Goal: Check status: Check status

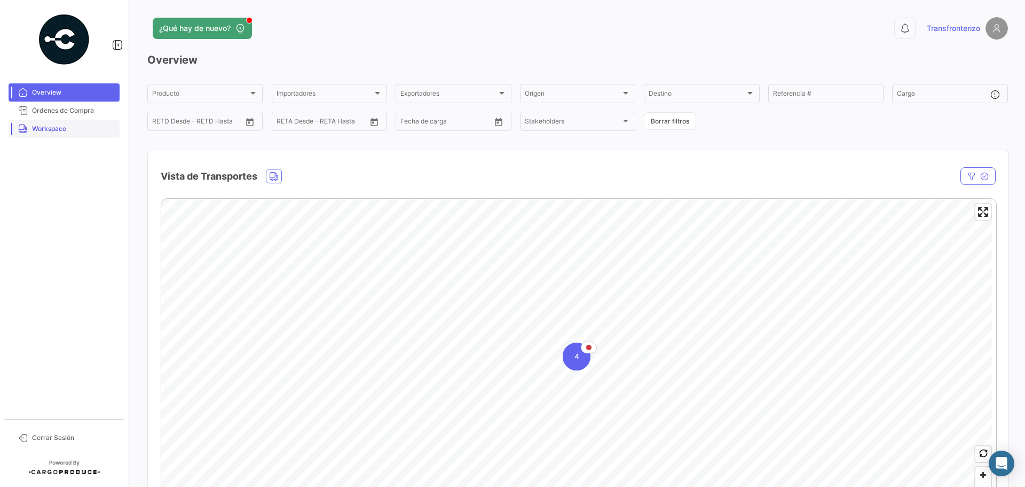
click at [83, 127] on span "Workspace" at bounding box center [73, 129] width 83 height 10
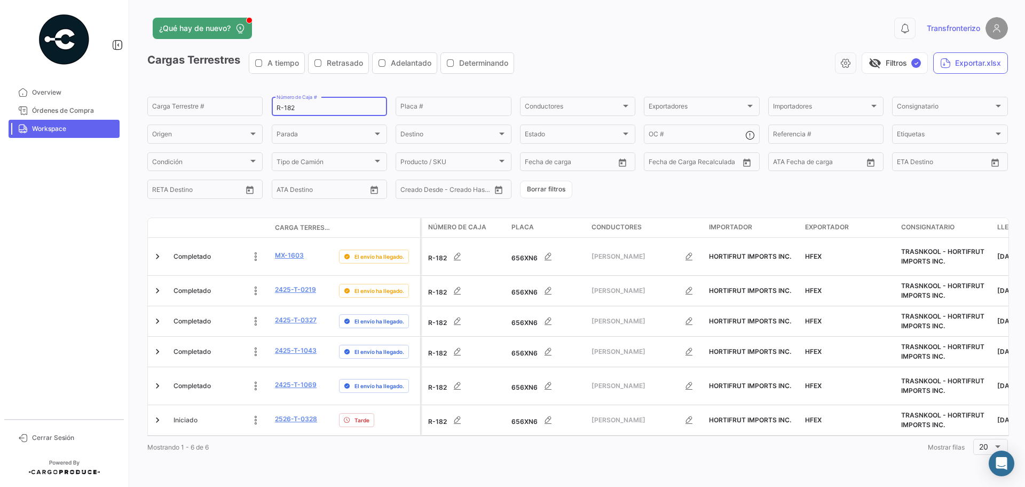
click at [330, 108] on input "R-182" at bounding box center [330, 107] width 106 height 7
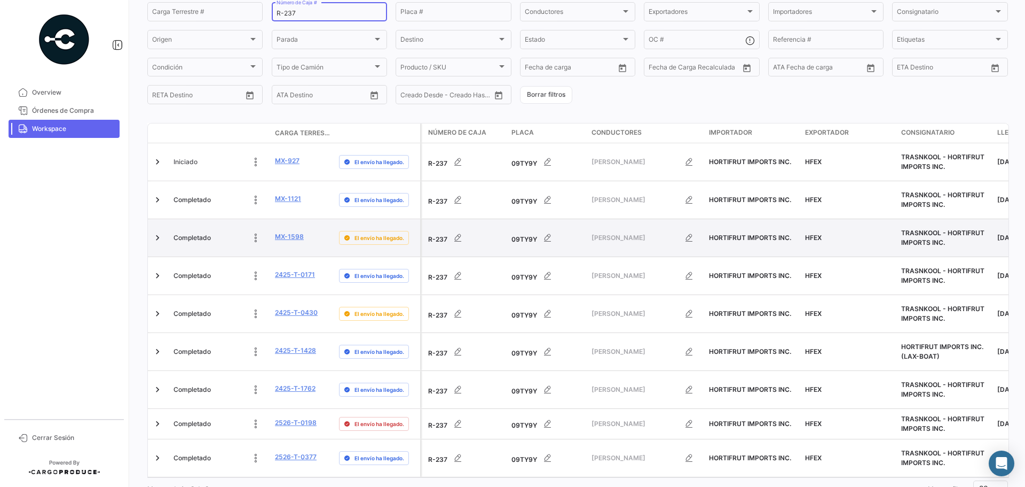
scroll to position [96, 0]
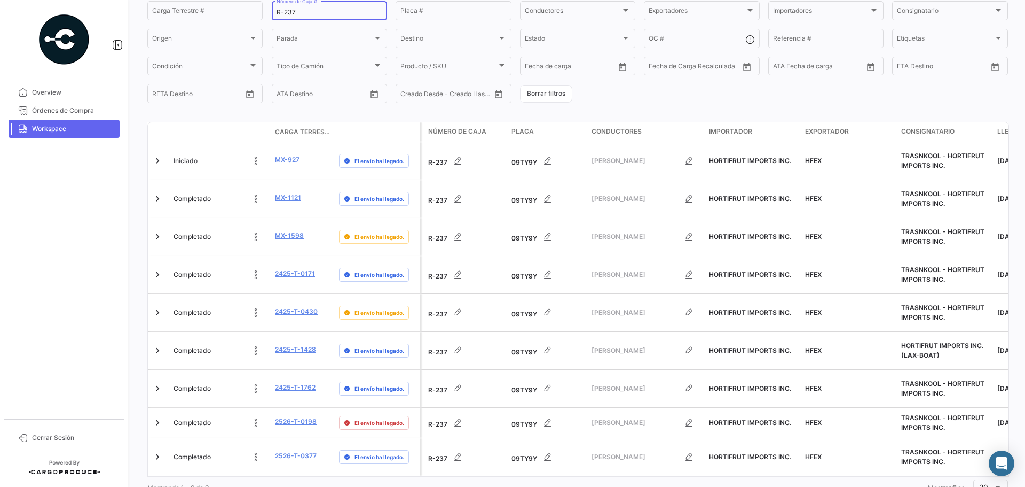
type input "R-237"
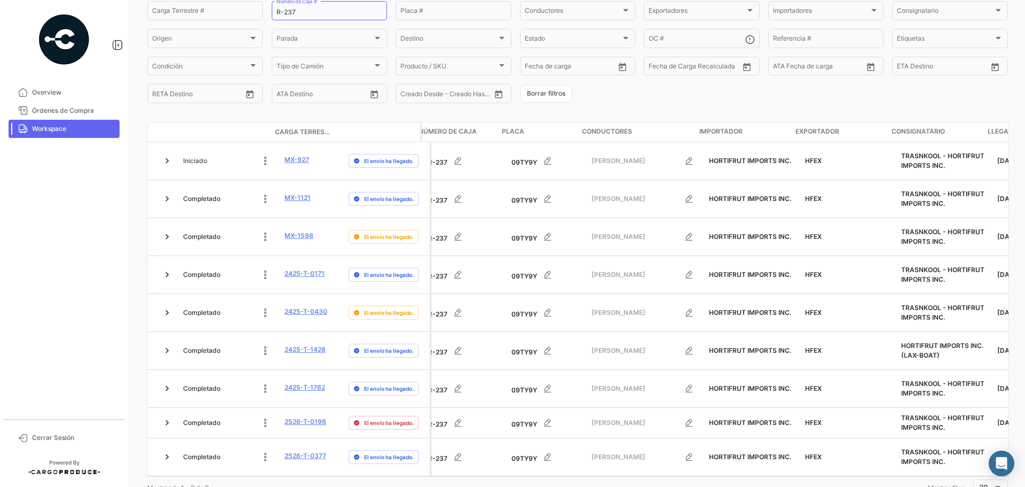
scroll to position [0, 52]
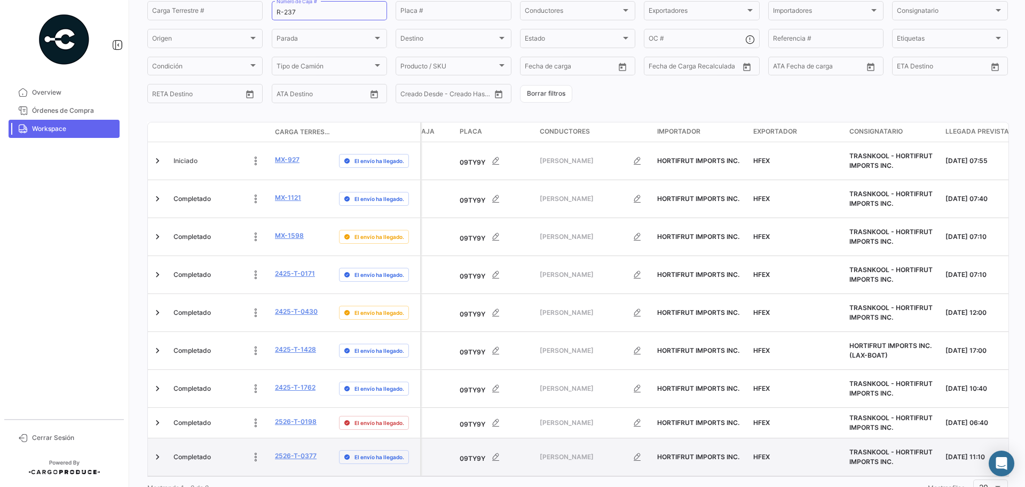
click at [199, 452] on span "Completado" at bounding box center [192, 457] width 37 height 10
click at [303, 451] on link "2526-T-0377" at bounding box center [296, 456] width 42 height 10
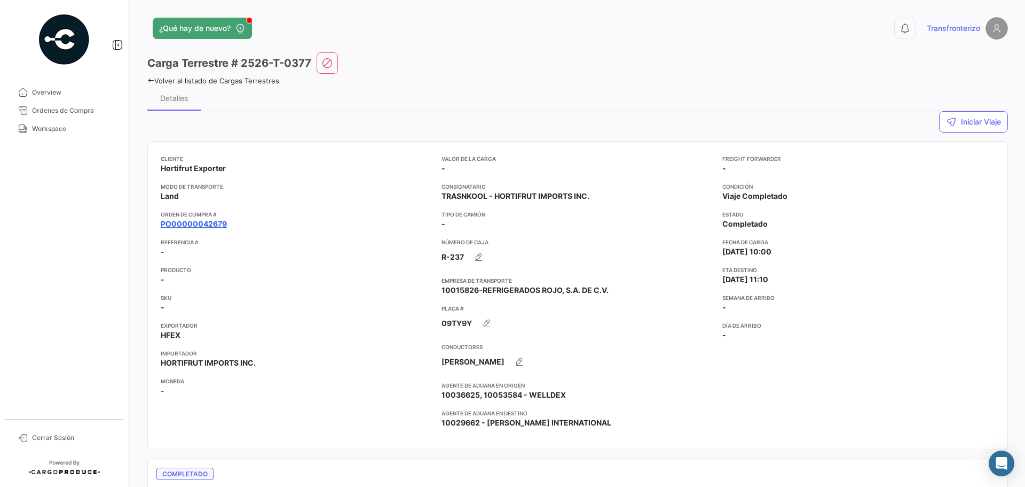
click at [200, 221] on link "PO00000042679" at bounding box center [194, 223] width 66 height 11
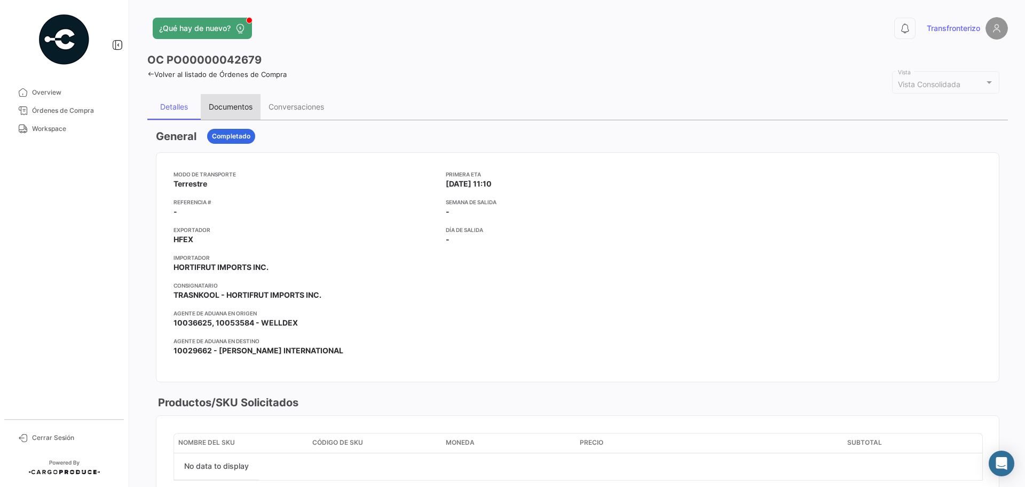
click at [221, 112] on div "Documentos" at bounding box center [231, 107] width 60 height 26
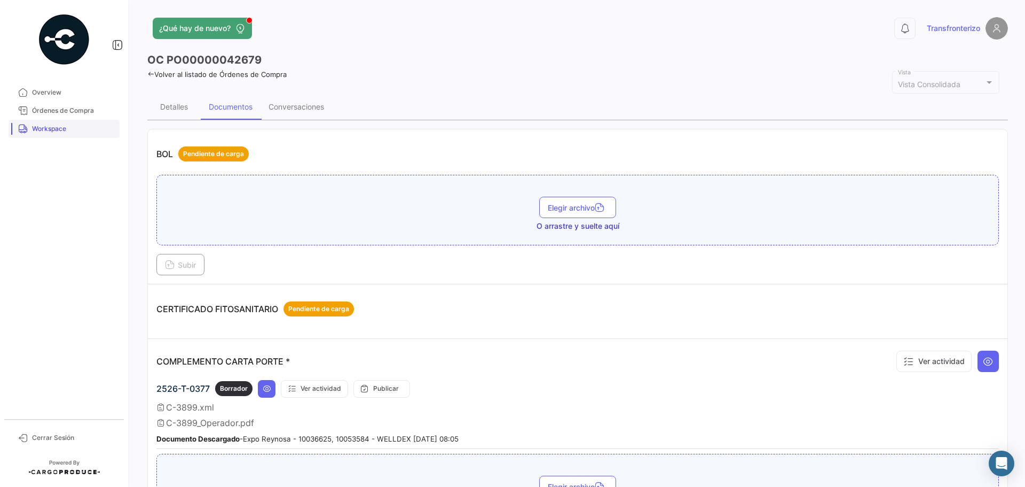
click at [80, 135] on link "Workspace" at bounding box center [64, 129] width 111 height 18
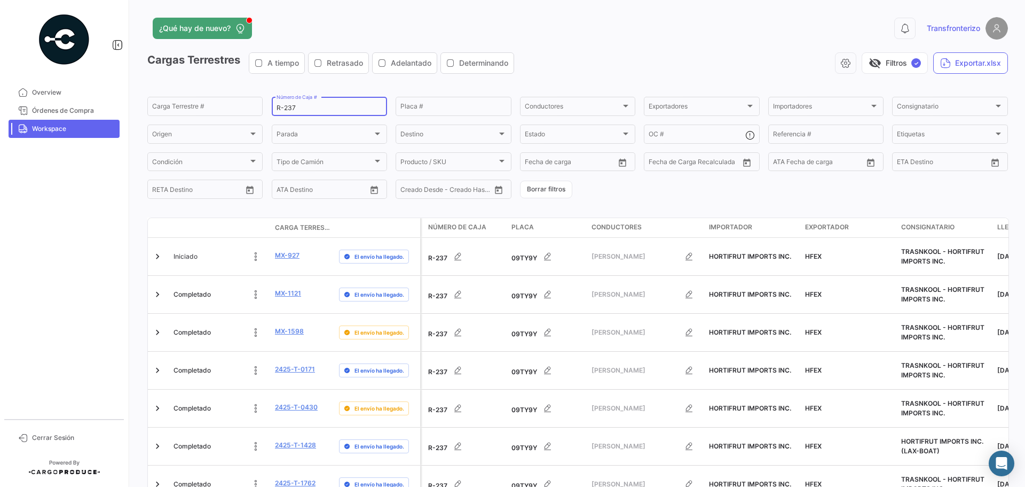
click at [327, 103] on div "R-237 Número de Caja #" at bounding box center [330, 105] width 106 height 21
click at [327, 112] on input "R-237" at bounding box center [330, 107] width 106 height 7
type input "R-220"
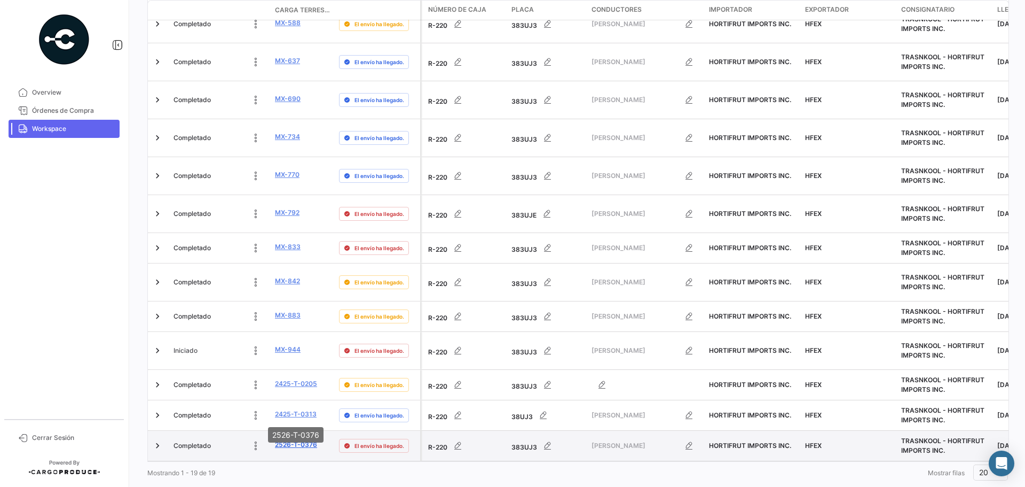
click at [309, 440] on link "2526-T-0376" at bounding box center [296, 445] width 42 height 10
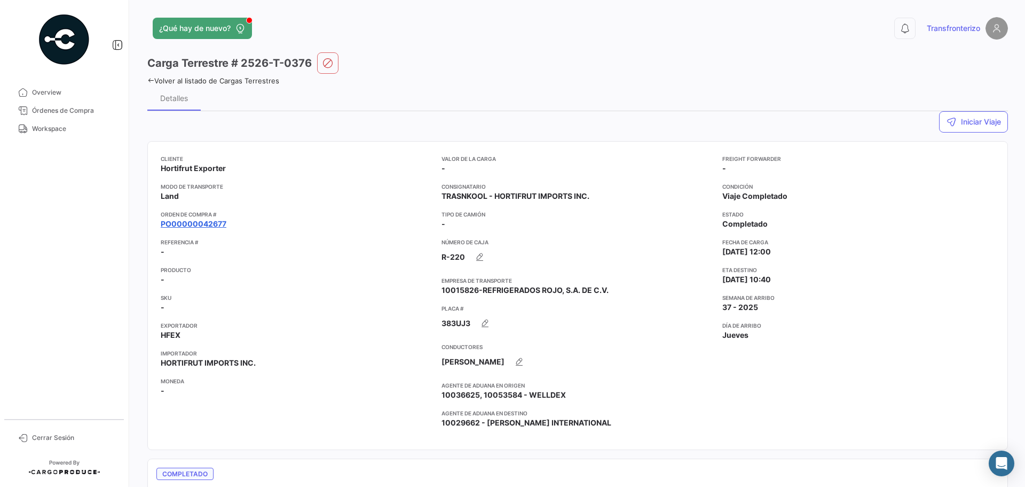
click at [195, 216] on app-card-info-title "Orden de Compra #" at bounding box center [297, 214] width 272 height 9
click at [198, 224] on link "PO00000042677" at bounding box center [194, 223] width 66 height 11
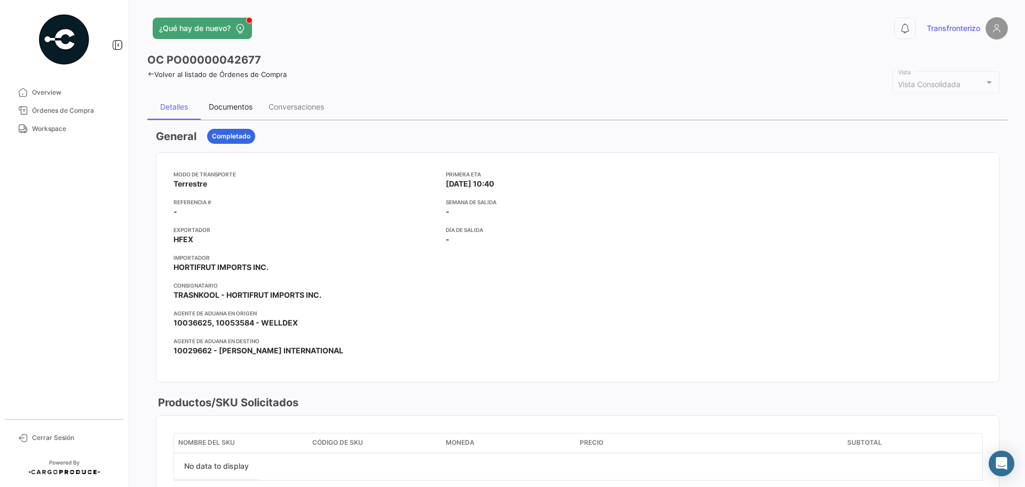
click at [246, 112] on div "Documentos" at bounding box center [231, 107] width 60 height 26
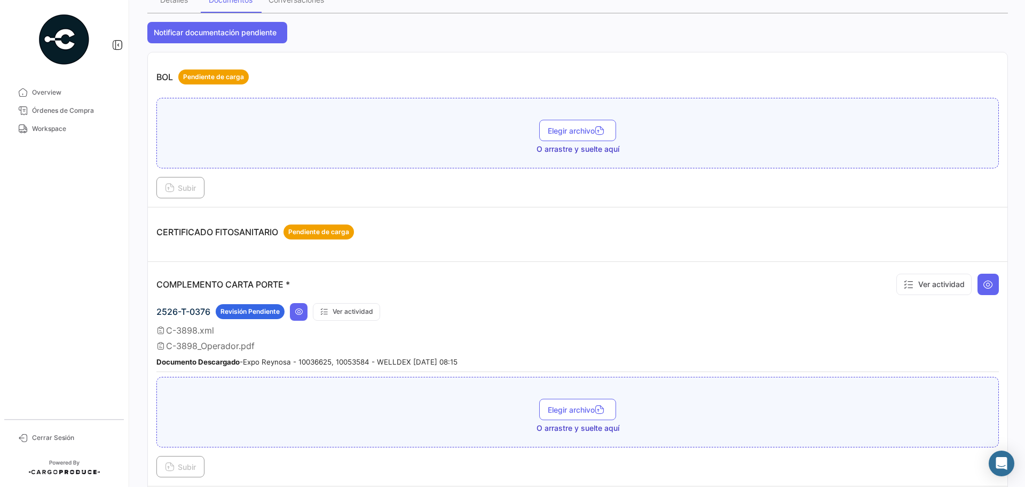
scroll to position [178, 0]
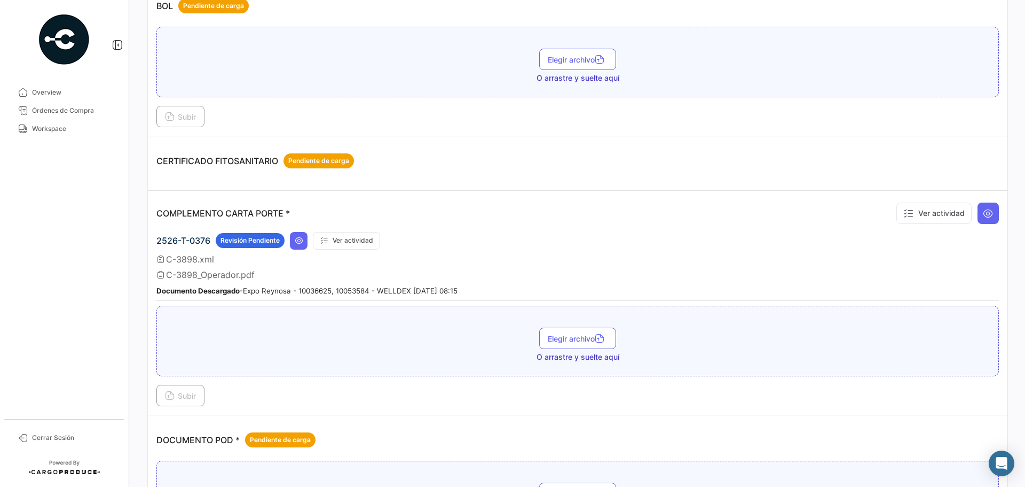
drag, startPoint x: 79, startPoint y: 124, endPoint x: 119, endPoint y: 4, distance: 127.2
click at [79, 124] on span "Workspace" at bounding box center [73, 129] width 83 height 10
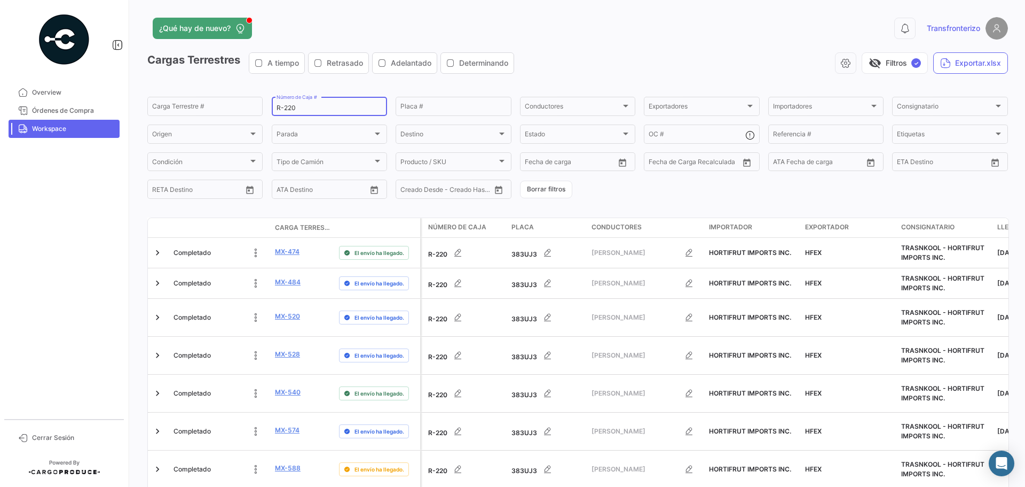
click at [334, 111] on input "R-220" at bounding box center [330, 107] width 106 height 7
click at [333, 111] on input "R-220" at bounding box center [330, 107] width 106 height 7
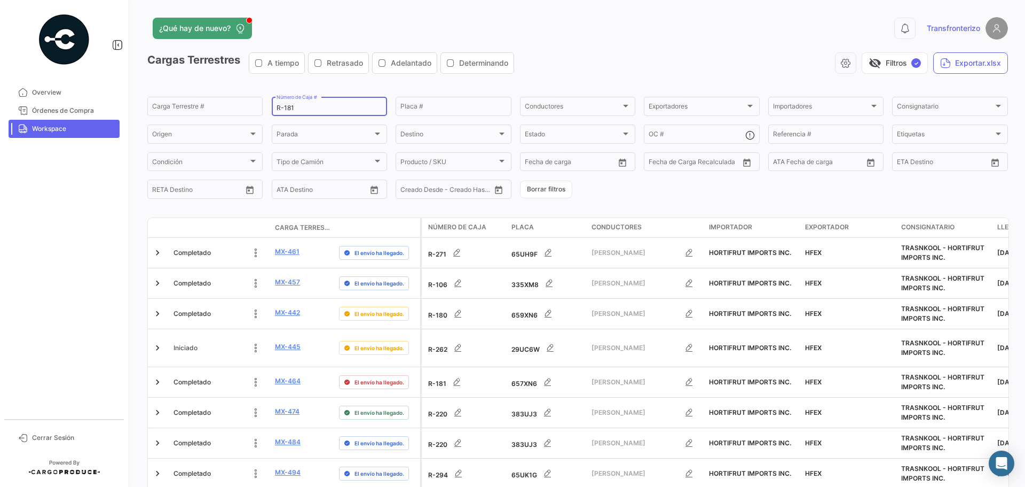
type input "R-181"
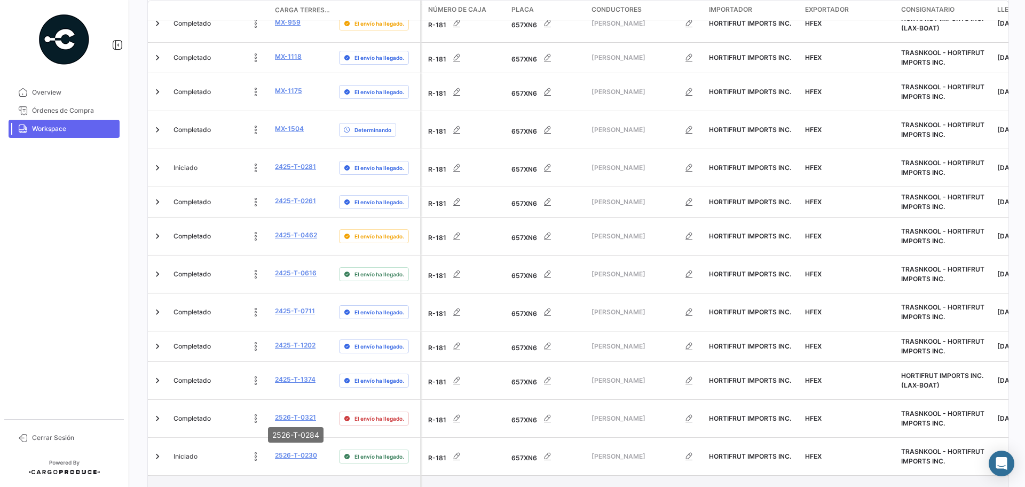
click at [300, 486] on link "2526-T-0284" at bounding box center [296, 493] width 42 height 10
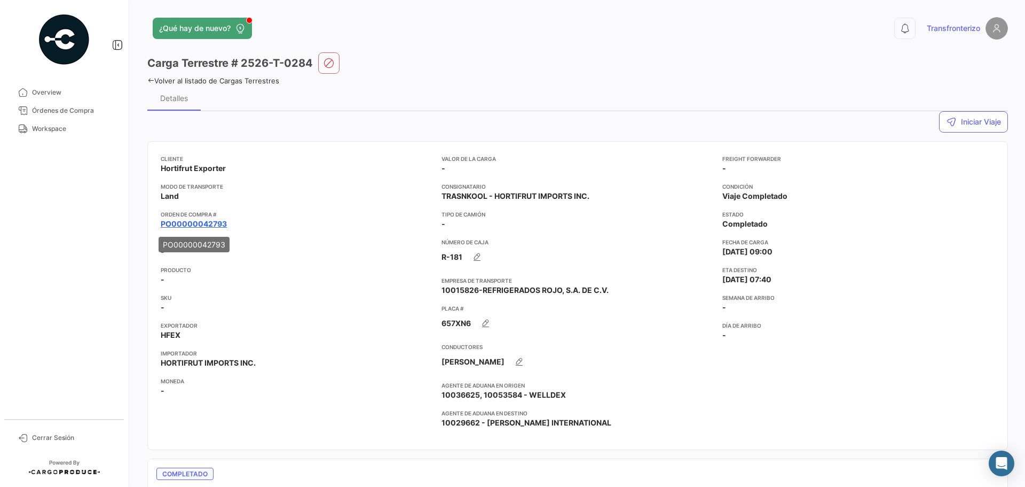
click at [218, 222] on link "PO00000042793" at bounding box center [194, 223] width 66 height 11
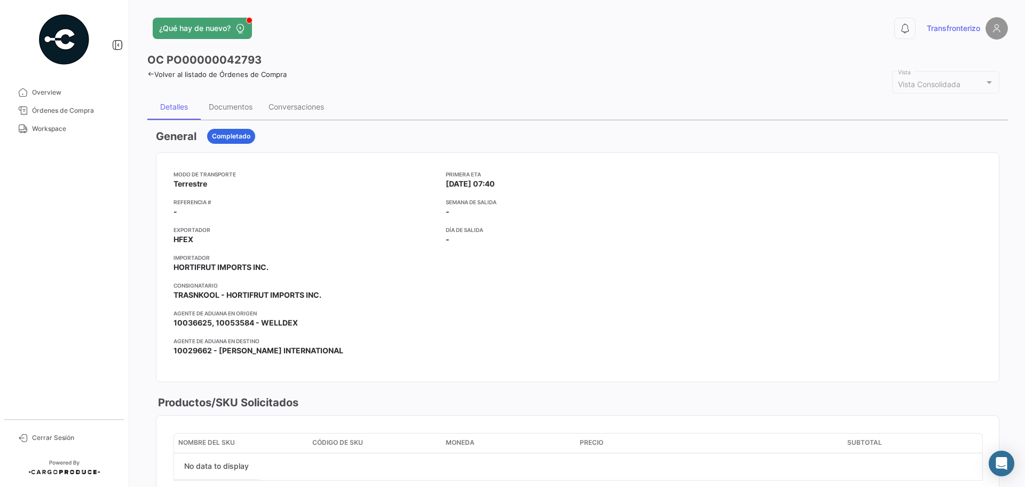
scroll to position [36, 0]
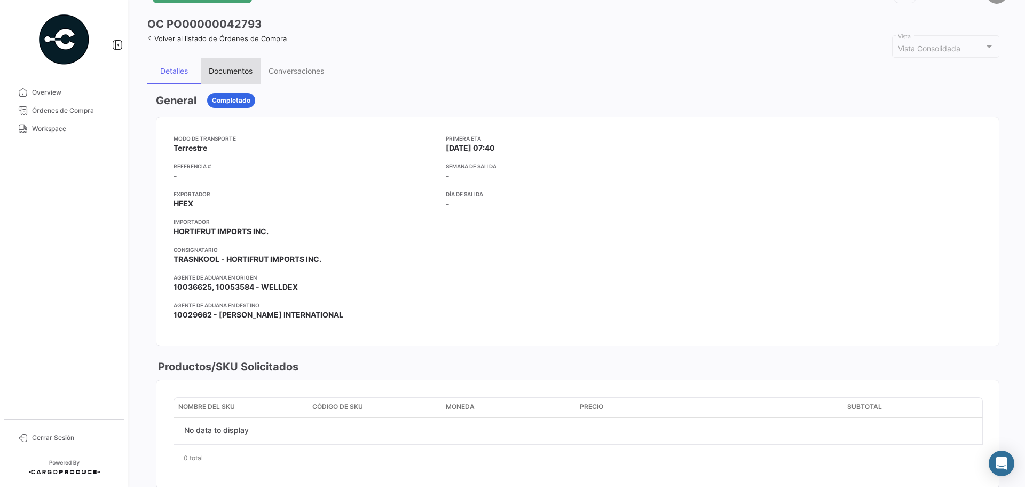
click at [245, 62] on div "Documentos" at bounding box center [231, 71] width 60 height 26
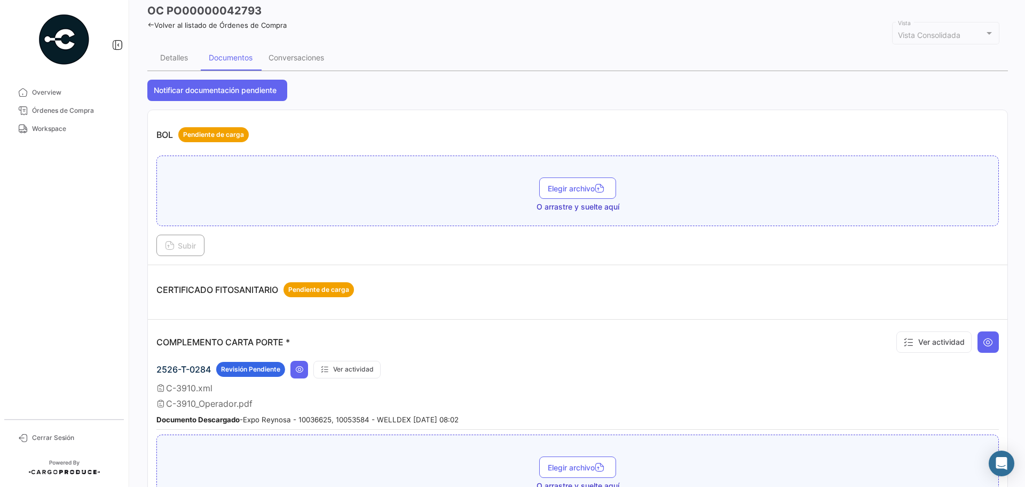
scroll to position [107, 0]
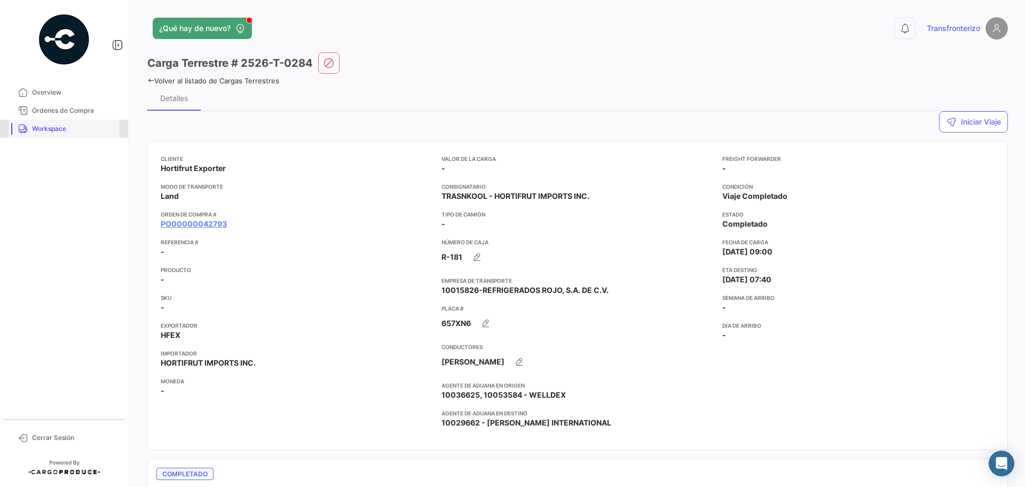
click at [75, 126] on span "Workspace" at bounding box center [73, 129] width 83 height 10
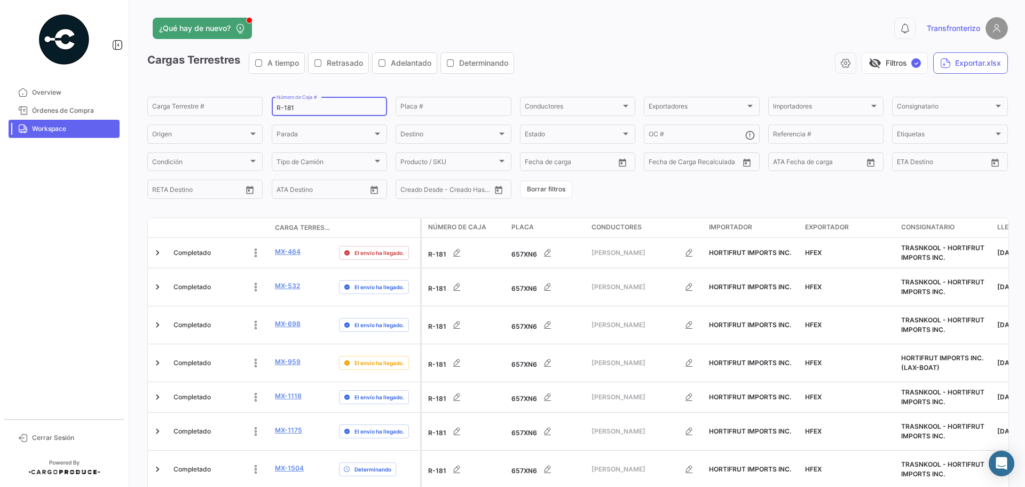
click at [311, 106] on input "R-181" at bounding box center [330, 107] width 106 height 7
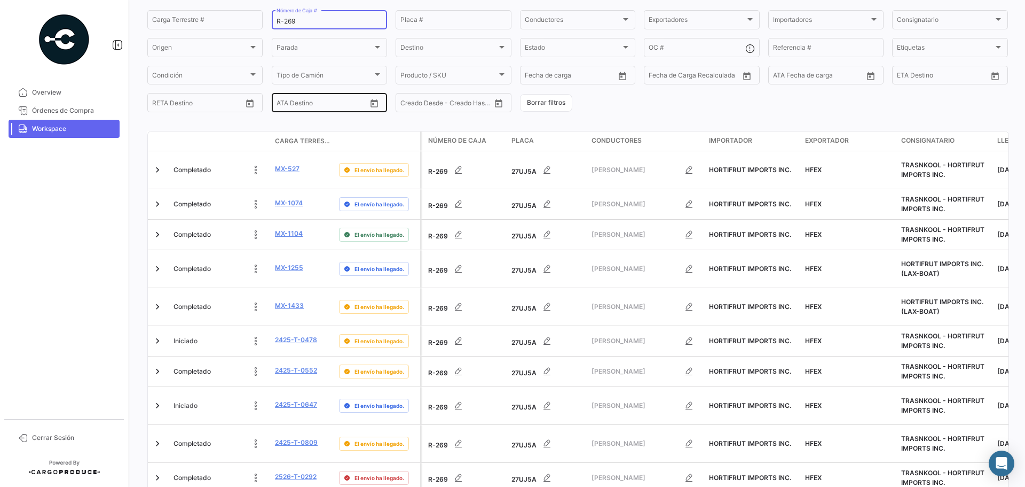
scroll to position [119, 0]
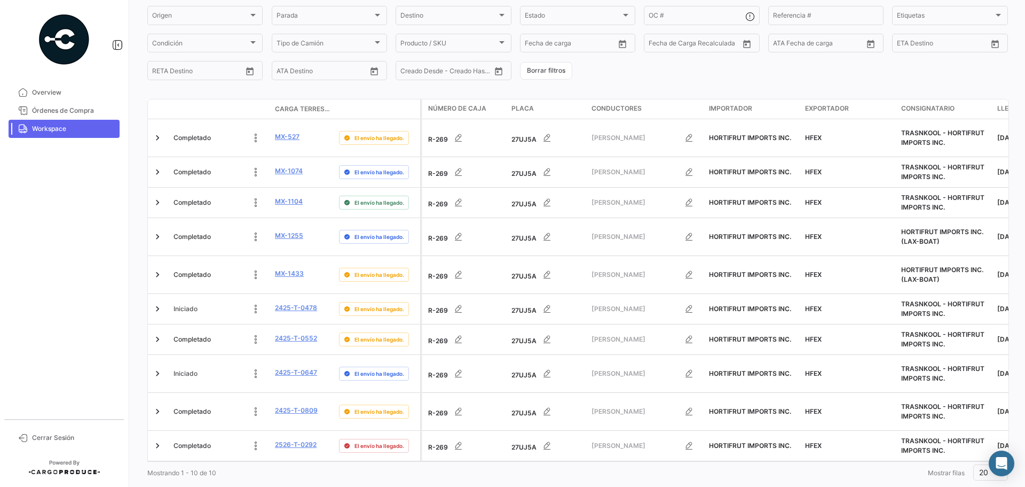
type input "R-269"
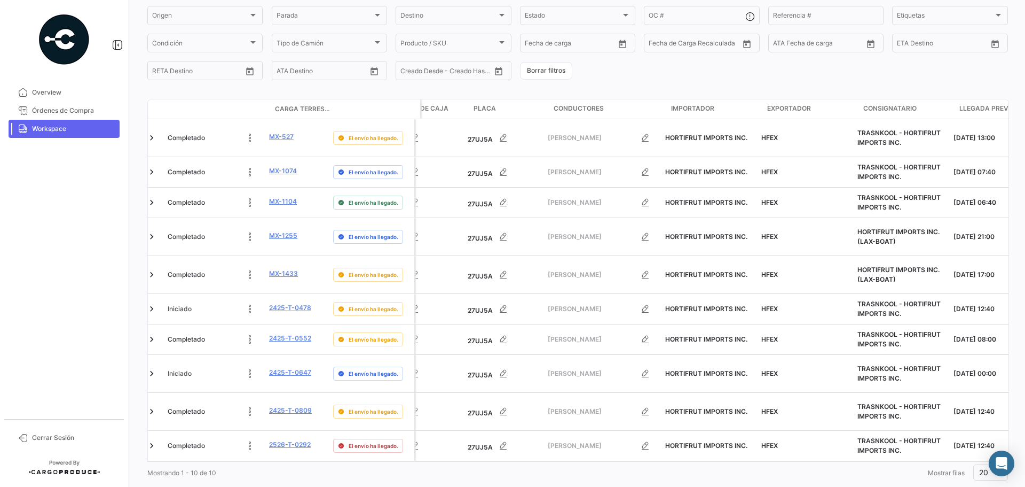
scroll to position [0, 0]
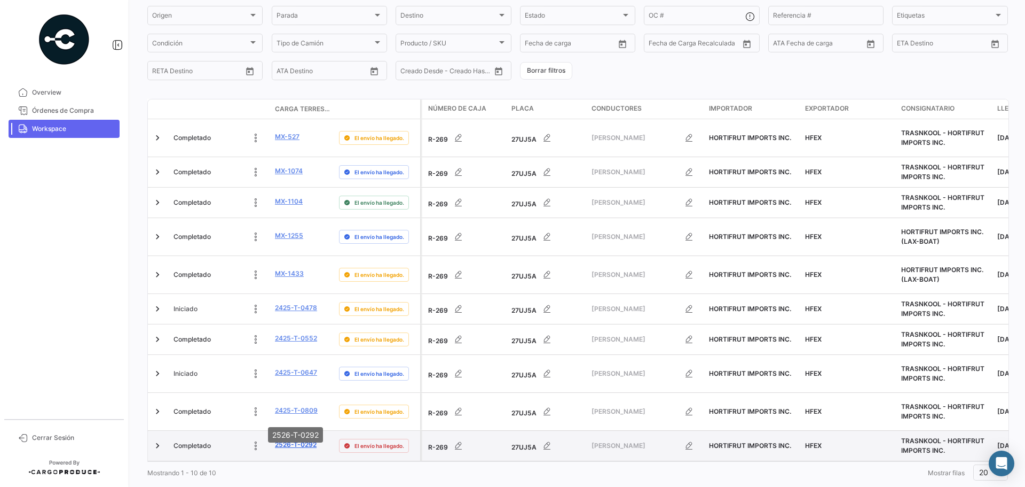
click at [282, 440] on link "2526-T-0292" at bounding box center [296, 445] width 42 height 10
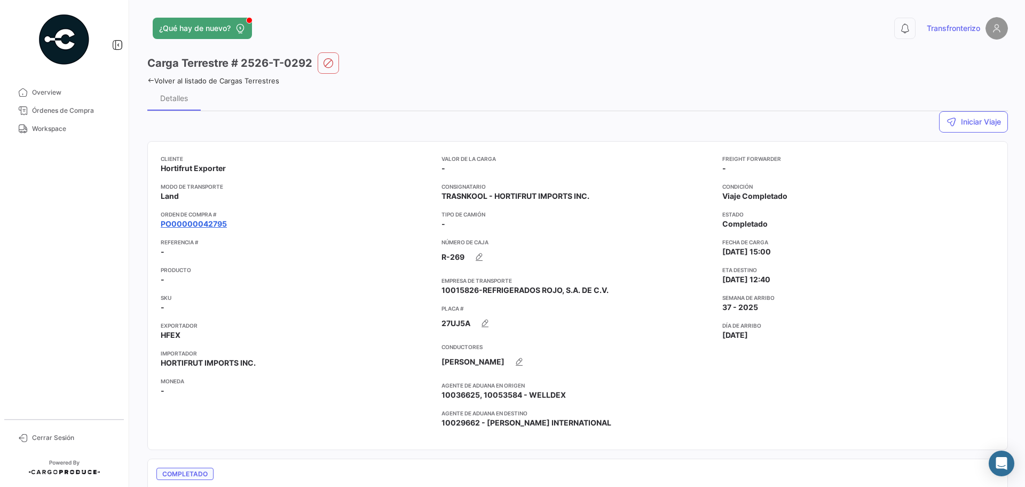
click at [217, 222] on link "PO00000042795" at bounding box center [194, 223] width 66 height 11
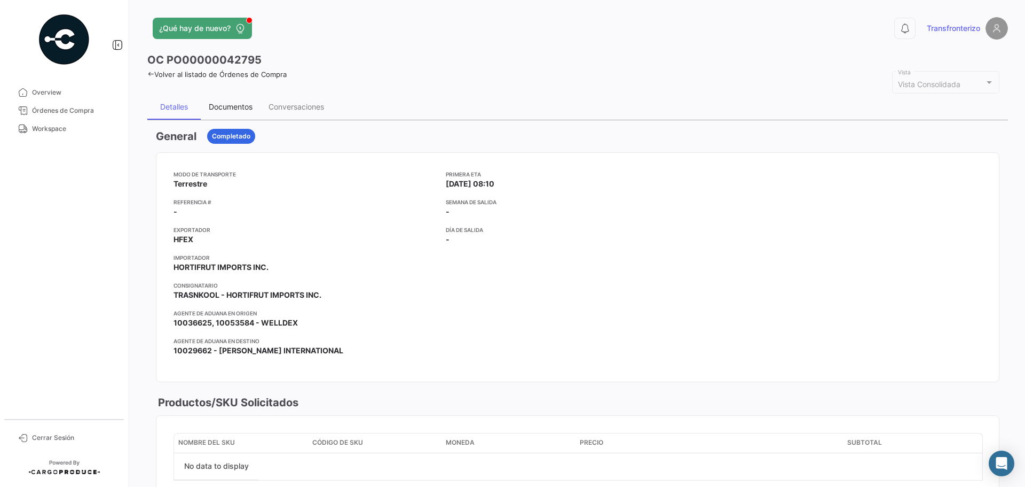
click at [242, 107] on div "Documentos" at bounding box center [231, 106] width 44 height 9
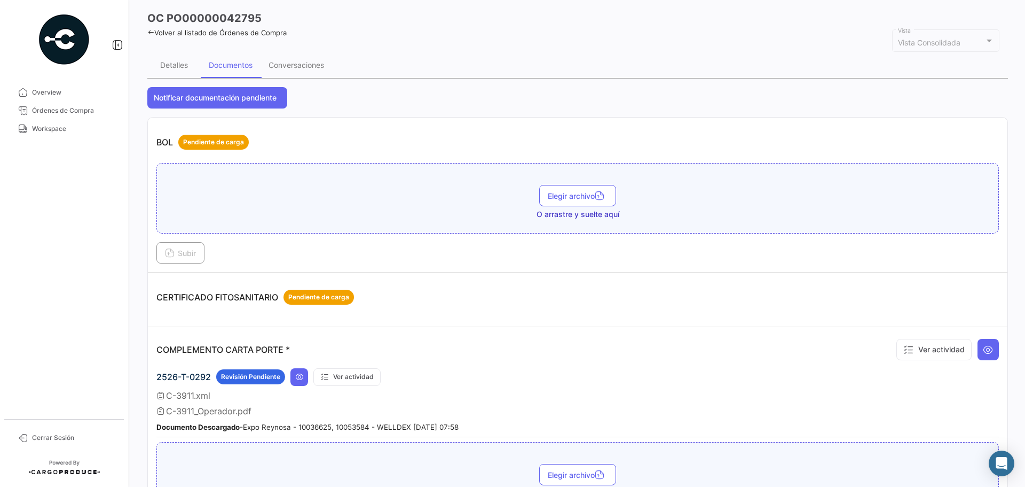
scroll to position [143, 0]
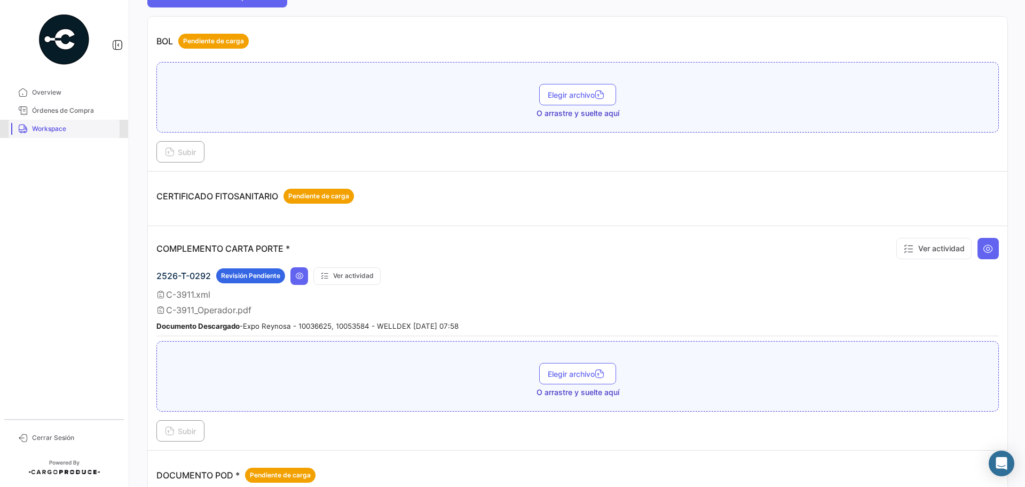
click at [90, 124] on span "Workspace" at bounding box center [73, 129] width 83 height 10
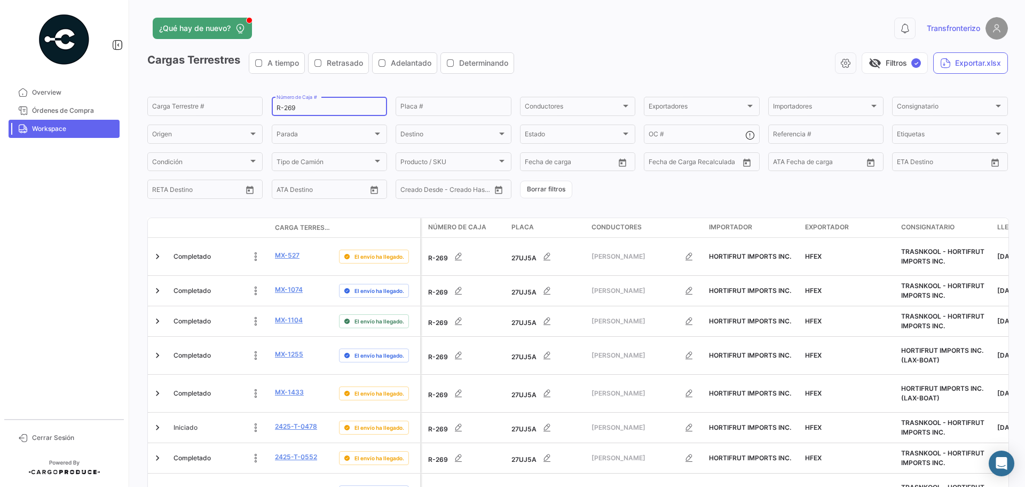
click at [336, 103] on div "R-269 Número de Caja #" at bounding box center [330, 105] width 106 height 21
click at [336, 104] on div "R-269 Número de Caja #" at bounding box center [330, 105] width 106 height 21
click at [338, 109] on input "R-269" at bounding box center [330, 107] width 106 height 7
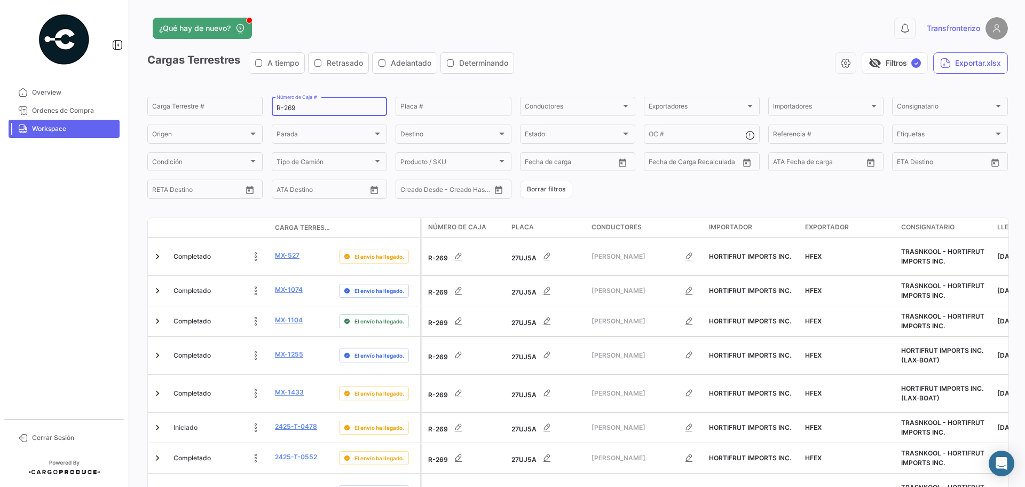
click at [338, 109] on input "R-269" at bounding box center [330, 107] width 106 height 7
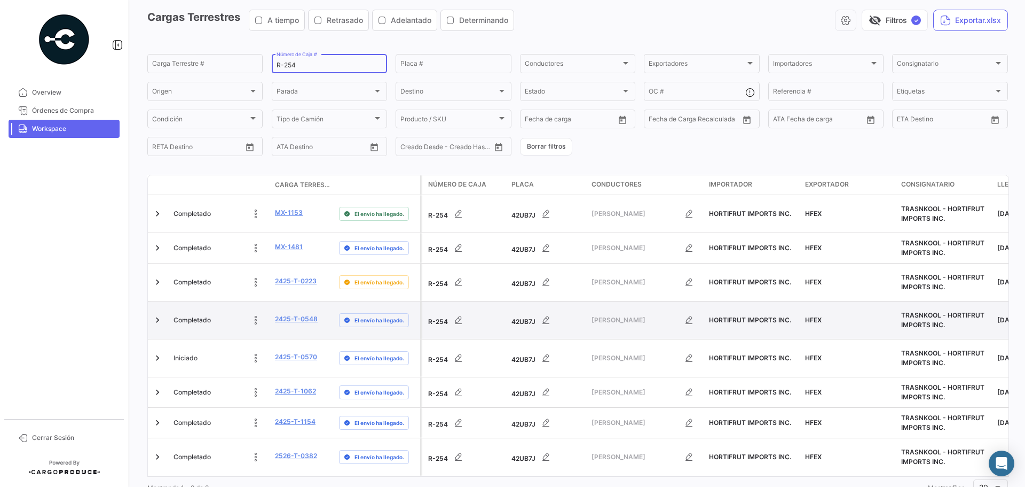
scroll to position [50, 0]
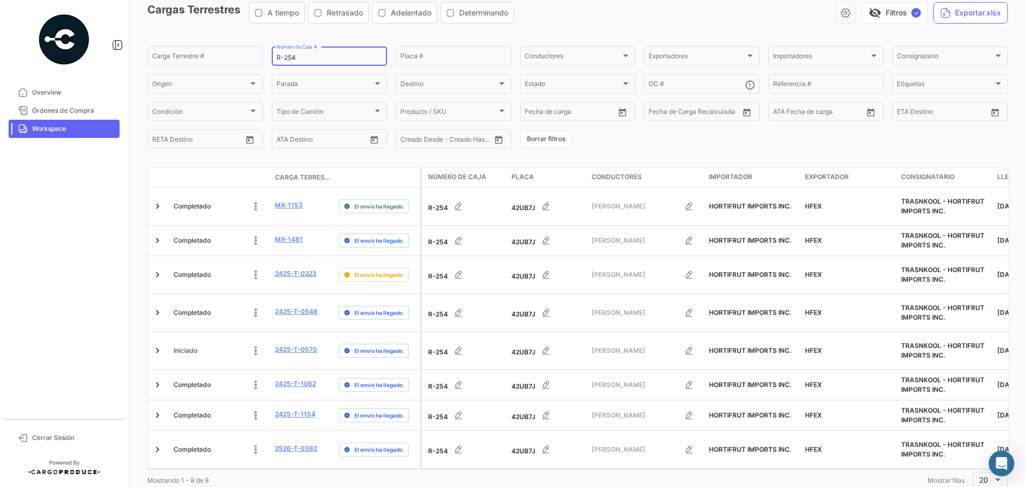
type input "R-254"
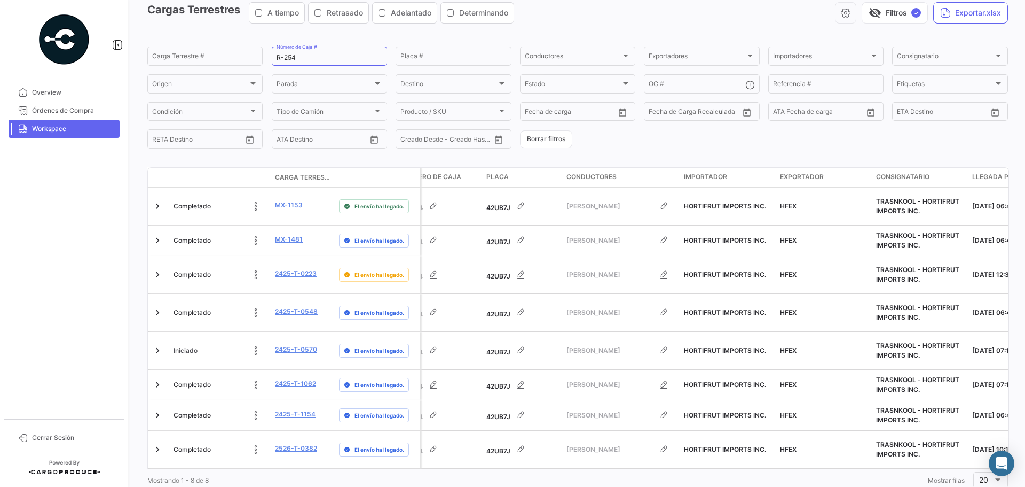
scroll to position [0, 0]
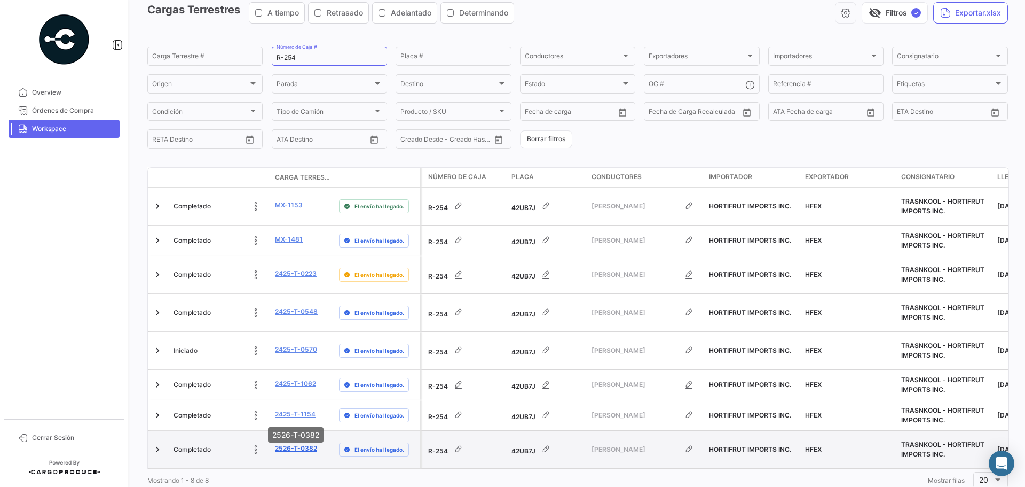
click at [296, 443] on link "2526-T-0382" at bounding box center [296, 448] width 42 height 10
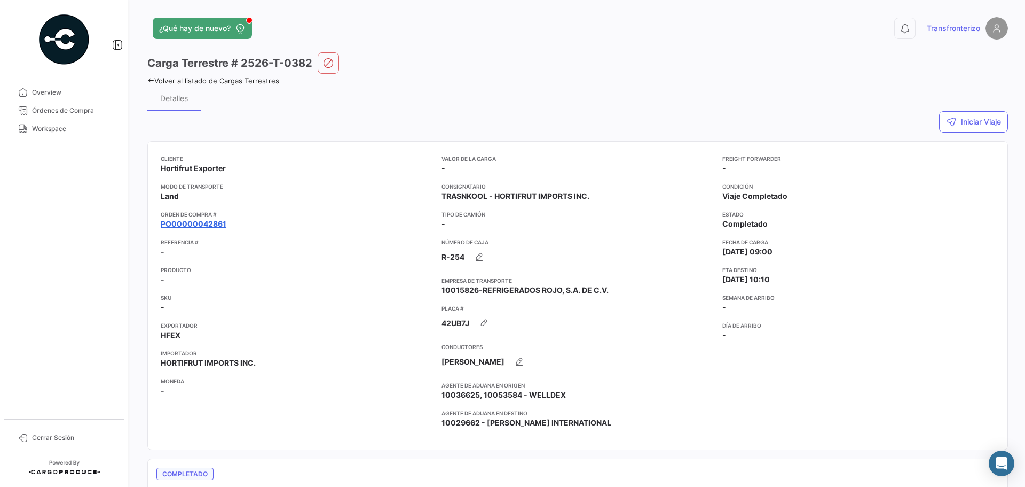
click at [210, 224] on link "PO00000042861" at bounding box center [194, 223] width 66 height 11
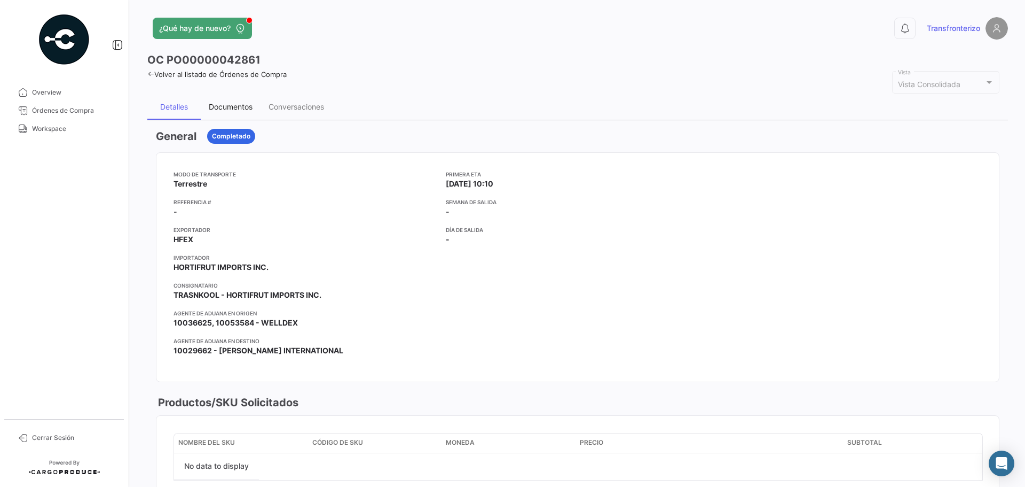
click at [242, 101] on div "Documentos" at bounding box center [231, 107] width 60 height 26
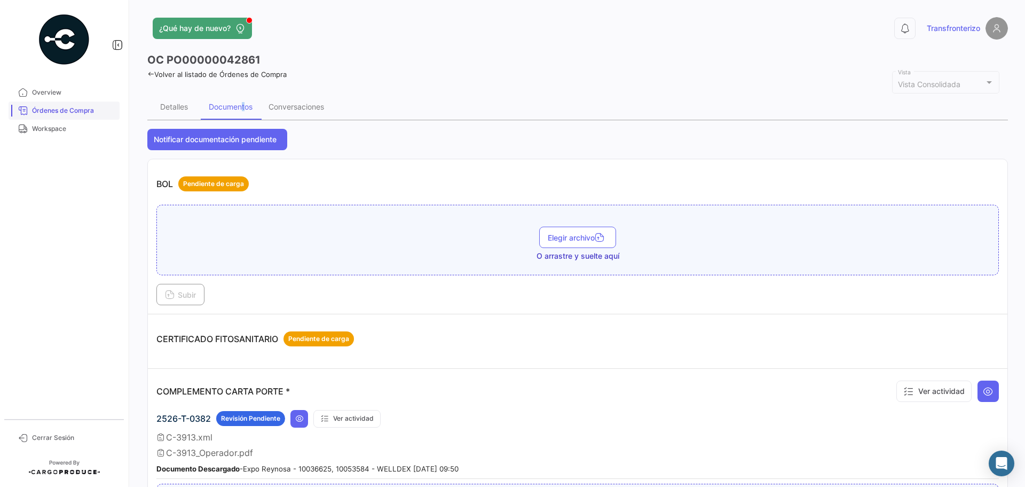
click at [64, 124] on span "Workspace" at bounding box center [73, 129] width 83 height 10
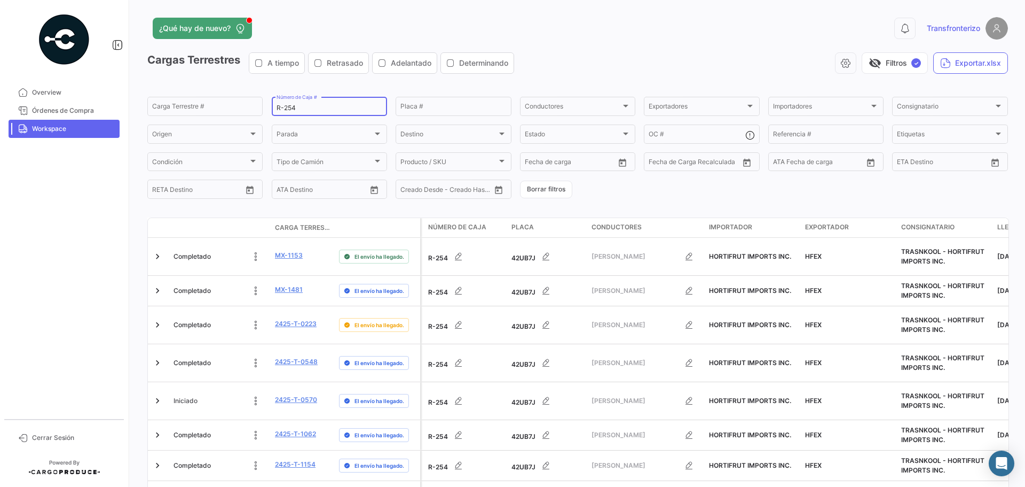
click at [308, 106] on input "R-254" at bounding box center [330, 107] width 106 height 7
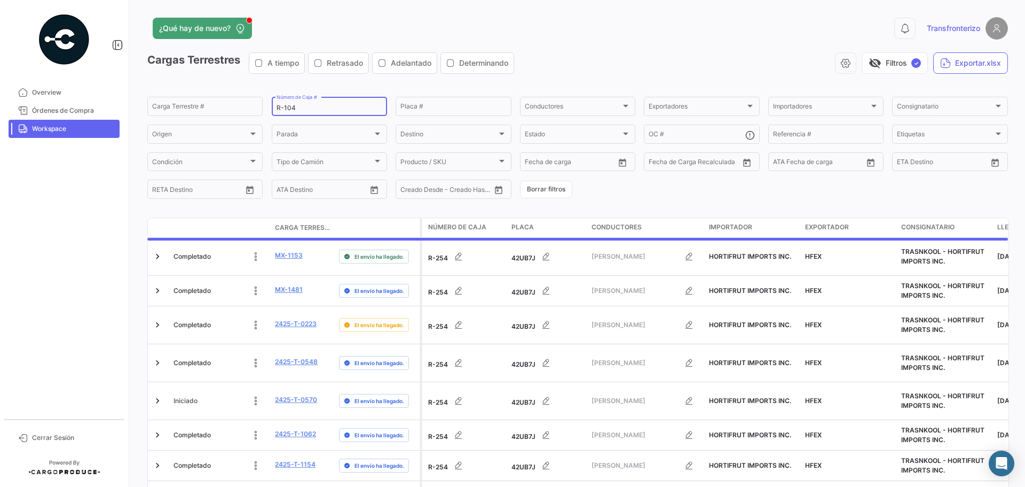
type input "R-104"
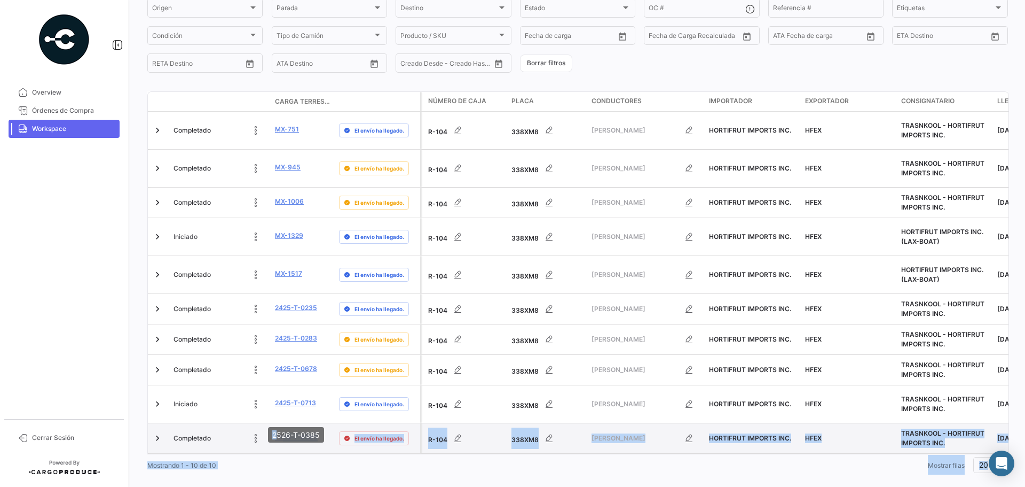
click at [279, 418] on body "Overview Órdenes de Compra Workspace Cerrar Sesión ¿Qué hay de nuevo? 0 Transfr…" at bounding box center [512, 243] width 1025 height 487
click at [281, 432] on link "2526-T-0385" at bounding box center [296, 437] width 43 height 10
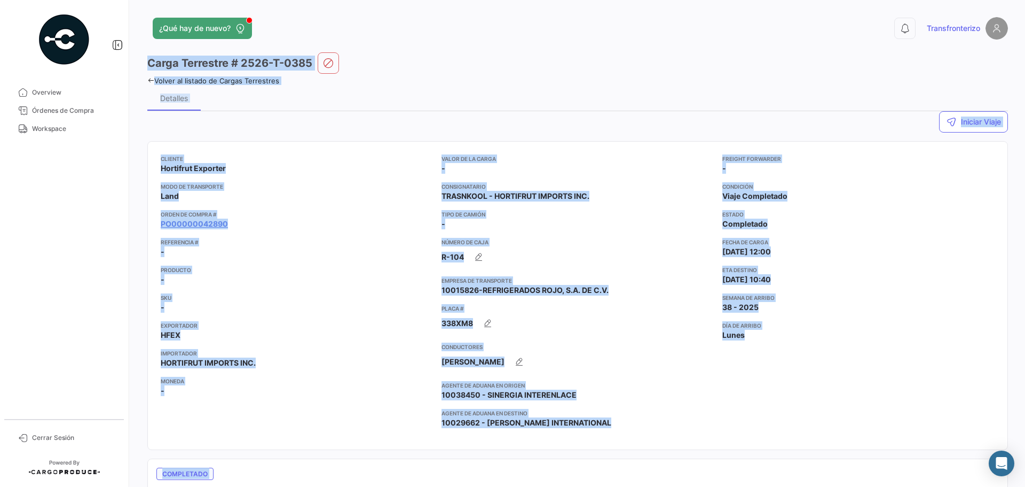
click at [320, 281] on app-card-info-list "Producto -" at bounding box center [297, 274] width 272 height 19
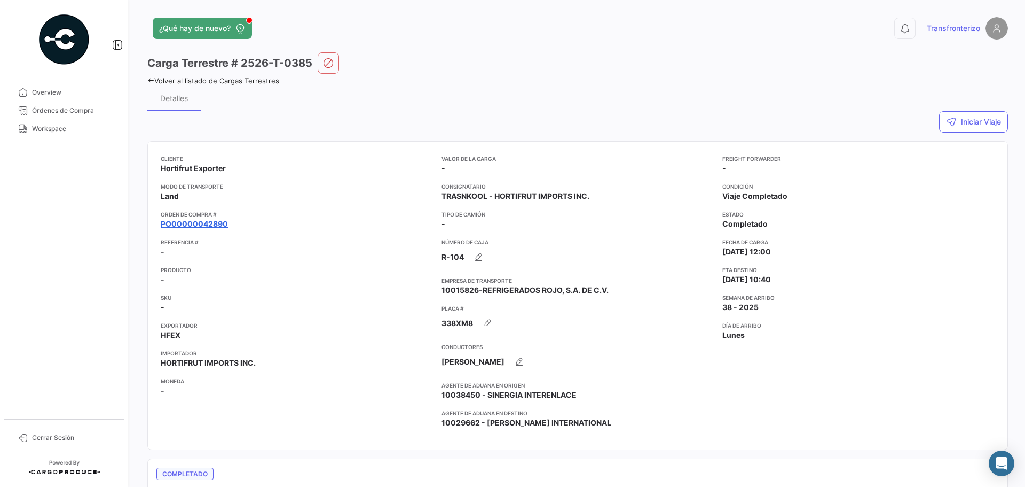
click at [216, 220] on link "PO00000042890" at bounding box center [194, 223] width 67 height 11
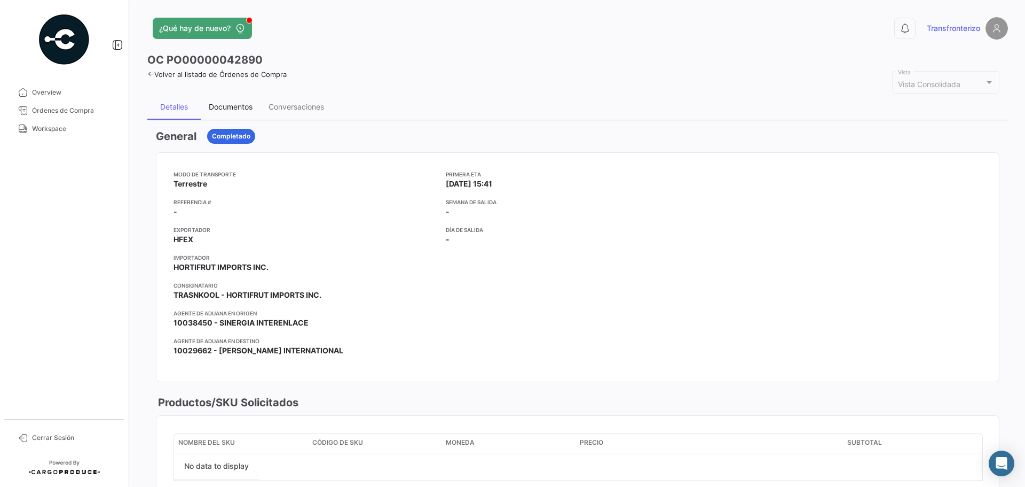
click at [244, 106] on div "Documentos" at bounding box center [231, 106] width 44 height 9
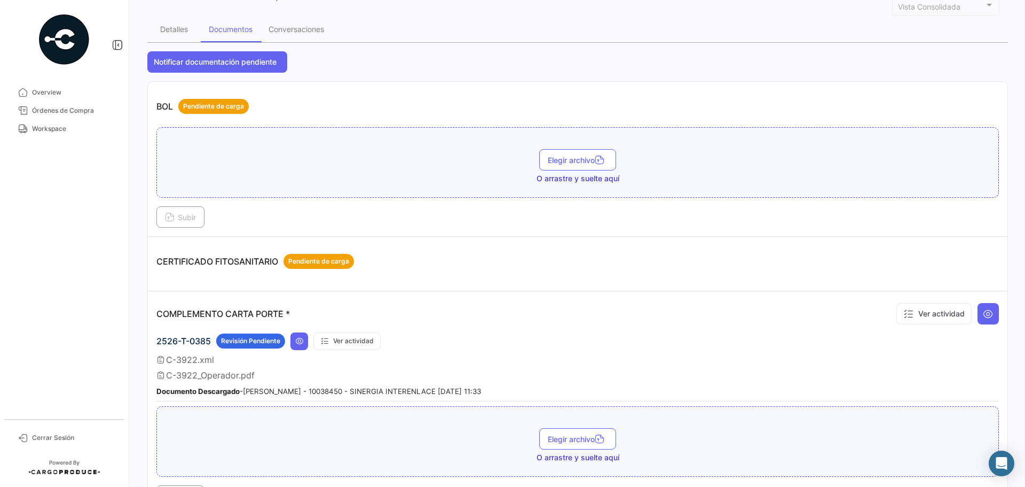
scroll to position [71, 0]
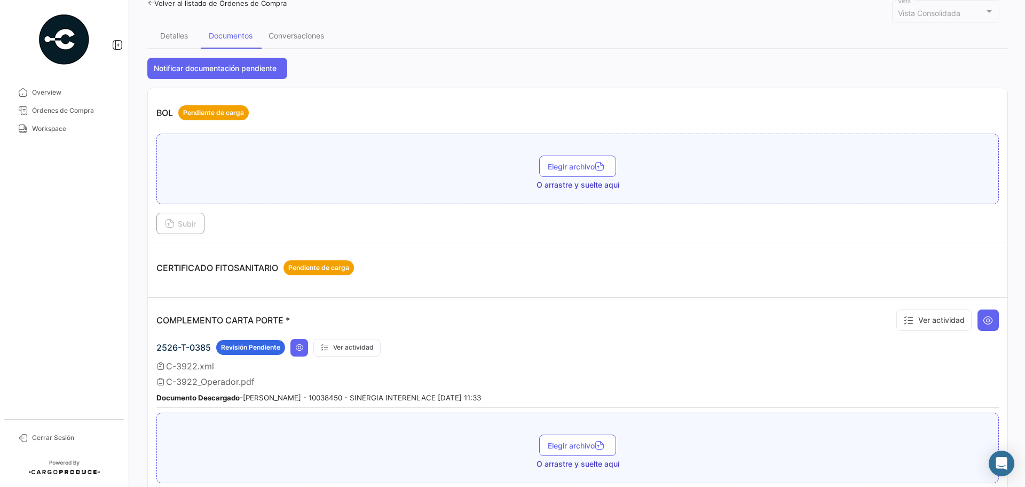
drag, startPoint x: 62, startPoint y: 122, endPoint x: 141, endPoint y: 123, distance: 78.5
click at [62, 122] on link "Workspace" at bounding box center [64, 129] width 111 height 18
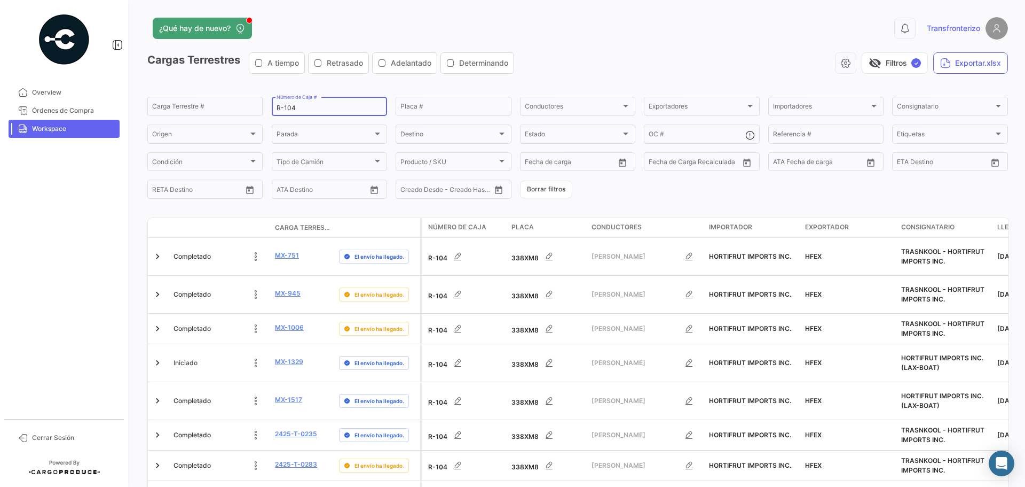
click at [336, 109] on input "R-104" at bounding box center [330, 107] width 106 height 7
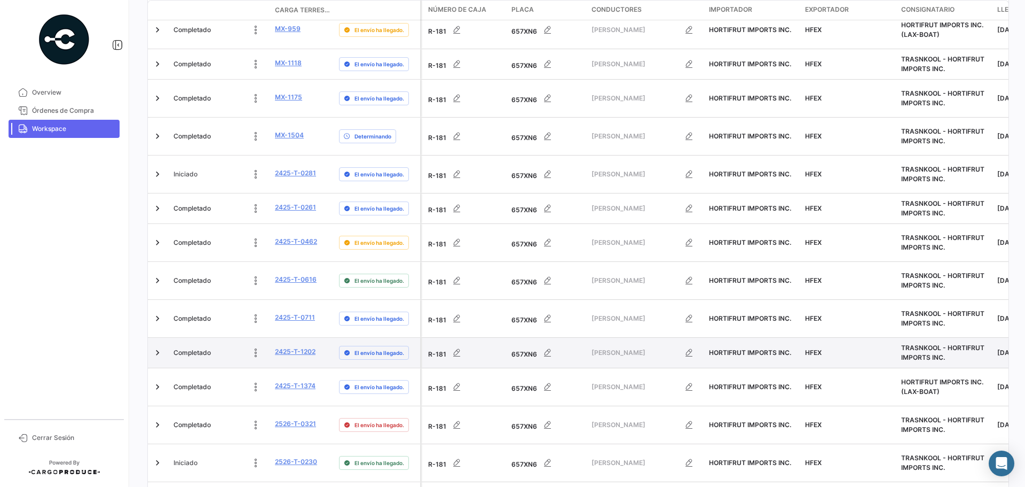
scroll to position [339, 0]
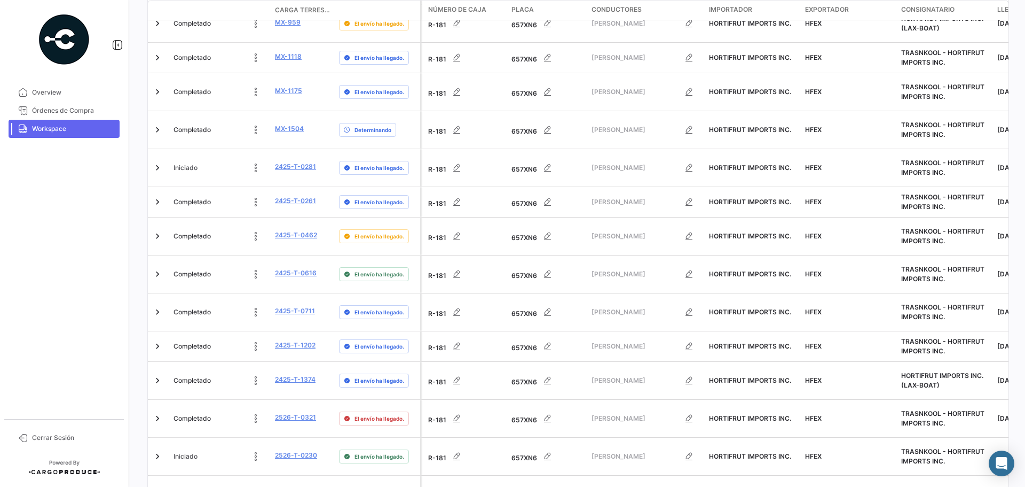
type input "R-181"
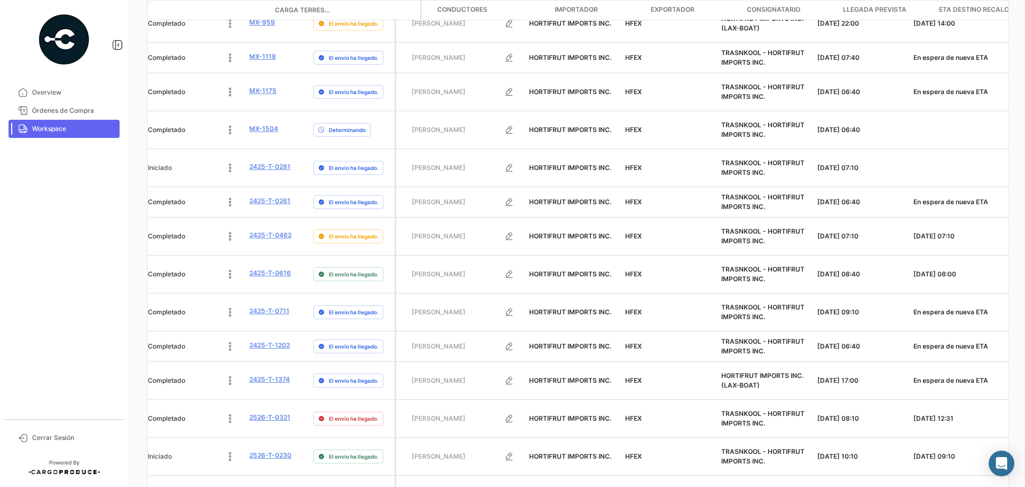
scroll to position [0, 151]
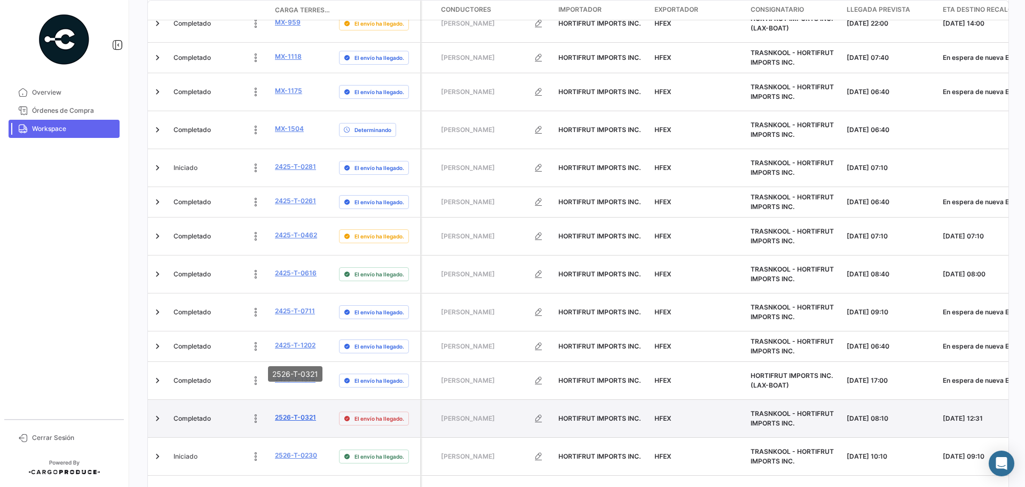
click at [300, 412] on link "2526-T-0321" at bounding box center [295, 417] width 41 height 10
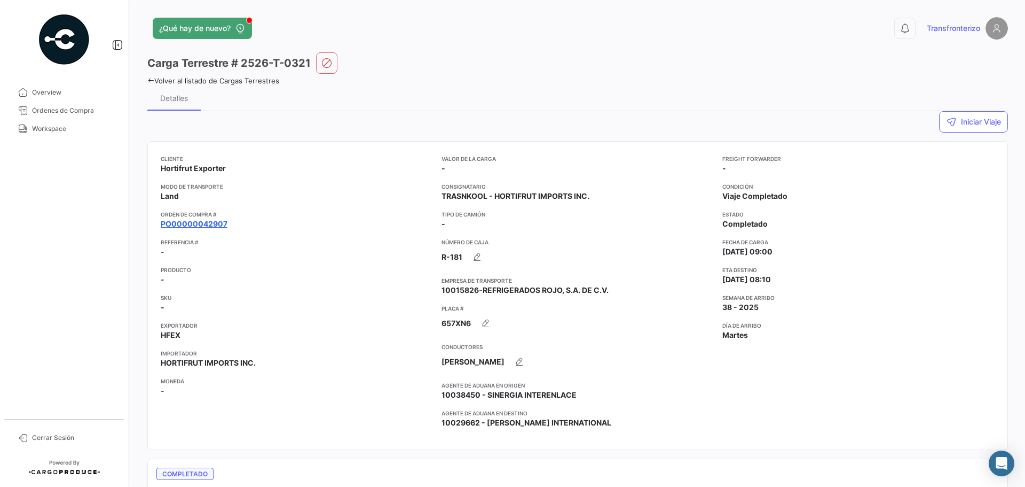
click at [187, 223] on link "PO00000042907" at bounding box center [194, 223] width 67 height 11
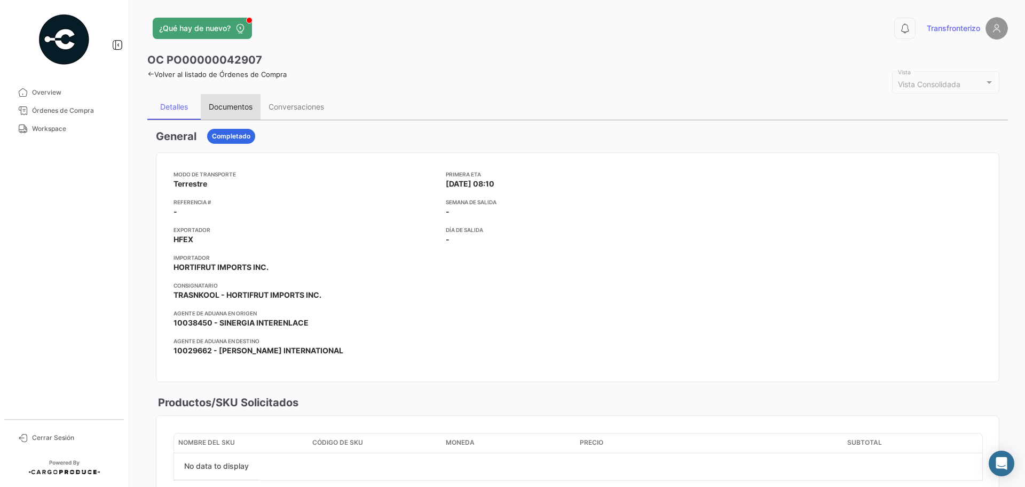
click at [222, 108] on div "Documentos" at bounding box center [231, 106] width 44 height 9
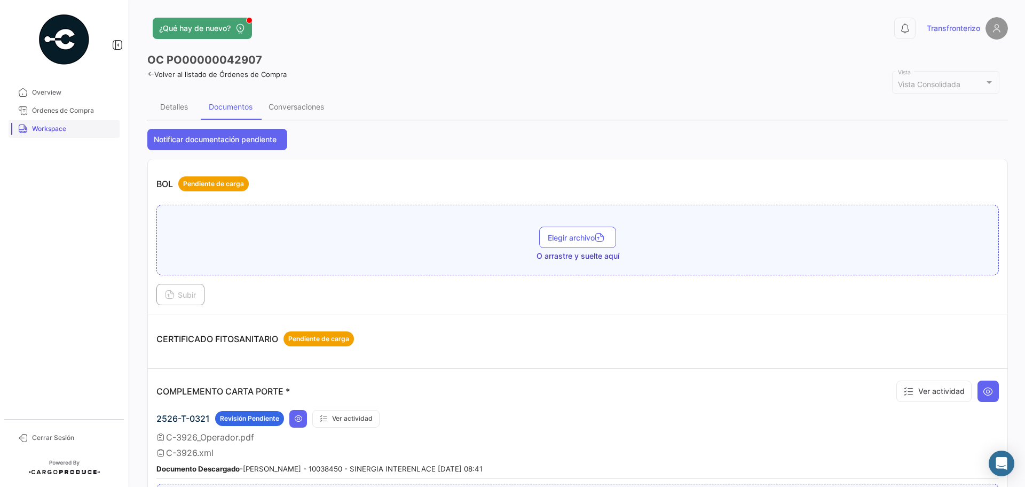
click at [81, 126] on span "Workspace" at bounding box center [73, 129] width 83 height 10
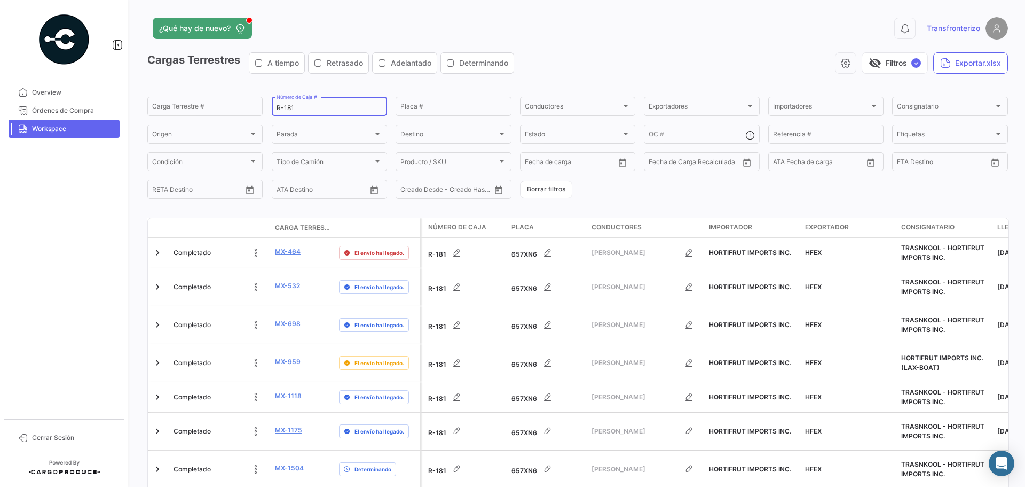
click at [302, 106] on input "R-181" at bounding box center [330, 107] width 106 height 7
type input "R-179"
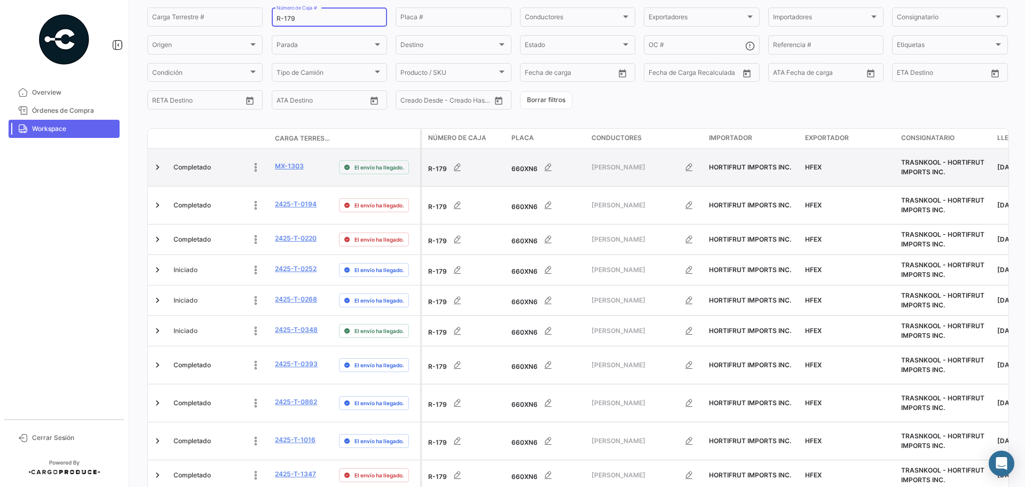
scroll to position [142, 0]
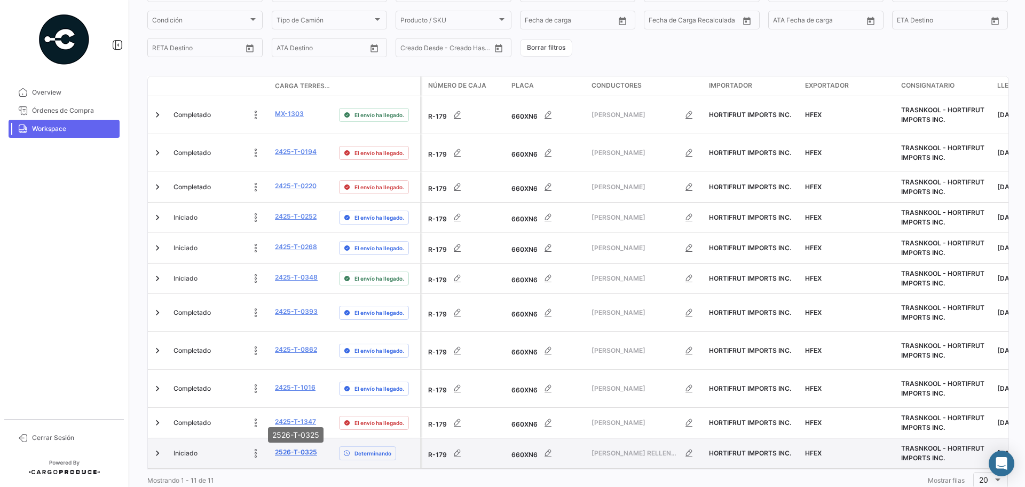
click at [300, 447] on link "2526-T-0325" at bounding box center [296, 452] width 42 height 10
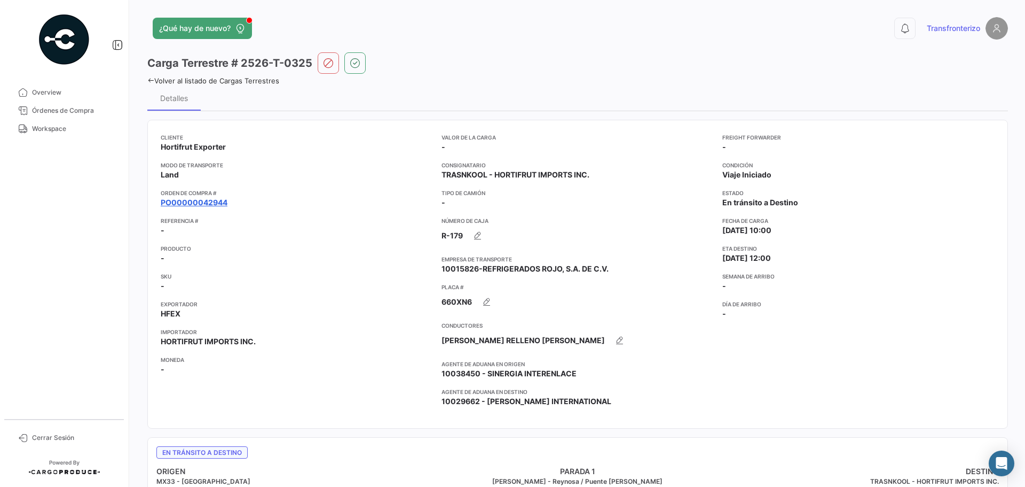
click at [216, 201] on link "PO00000042944" at bounding box center [194, 202] width 67 height 11
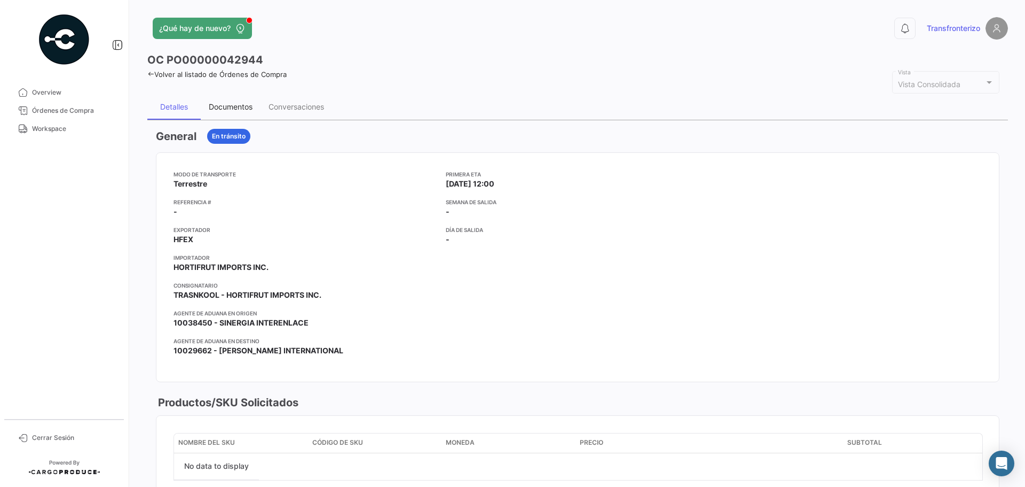
click at [241, 106] on div "Documentos" at bounding box center [231, 106] width 44 height 9
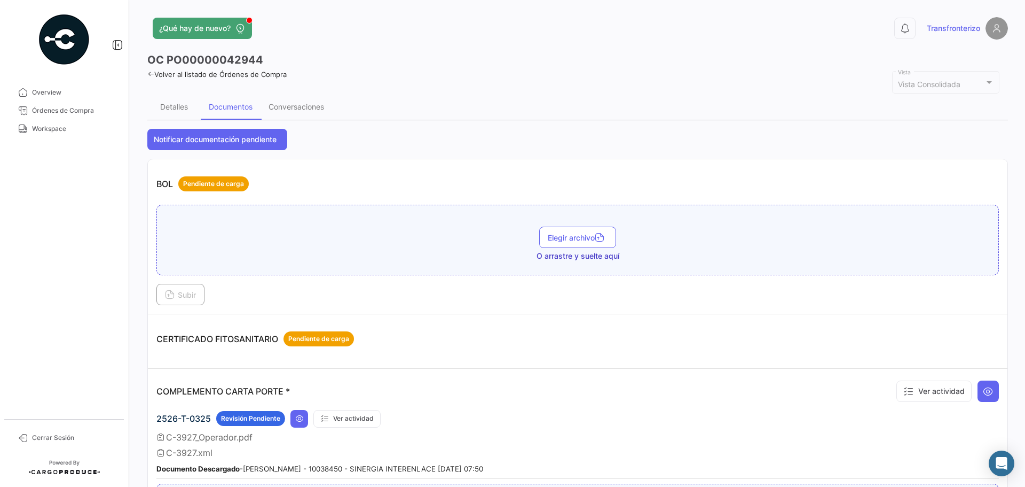
scroll to position [143, 0]
